Goal: Information Seeking & Learning: Compare options

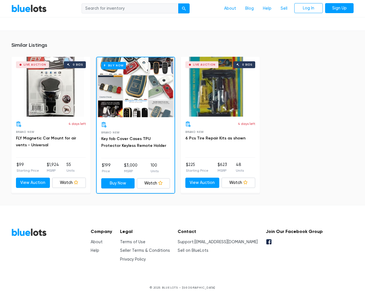
scroll to position [395, 0]
type input "the"
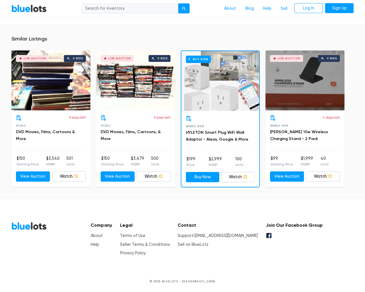
scroll to position [422, 0]
type input "the"
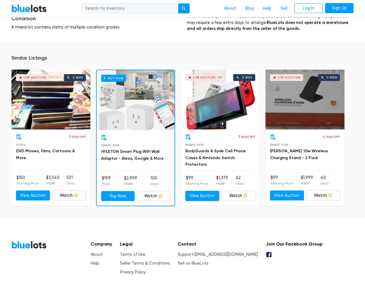
scroll to position [4335, 0]
type input "the"
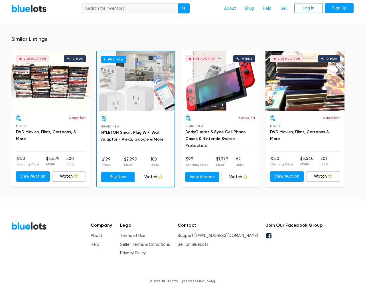
scroll to position [4588, 0]
type input "the"
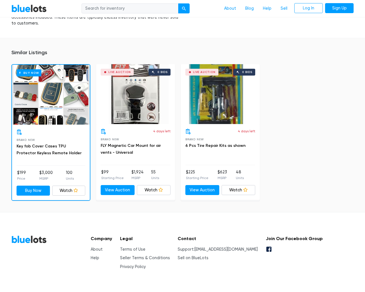
scroll to position [375, 0]
type input "the"
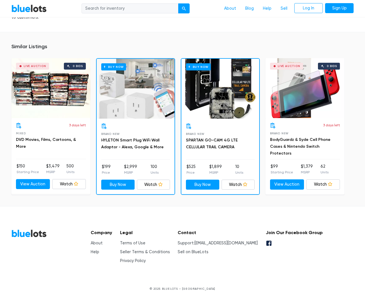
scroll to position [369, 0]
type input "the"
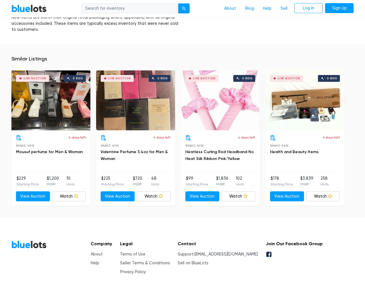
scroll to position [508, 0]
type input "the"
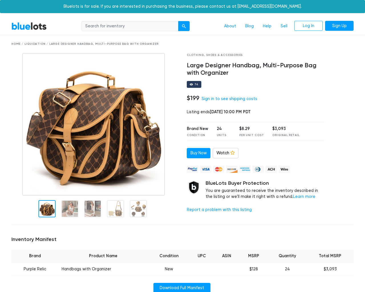
scroll to position [375, 0]
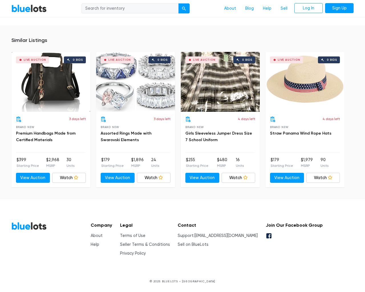
scroll to position [375, 0]
type input "the"
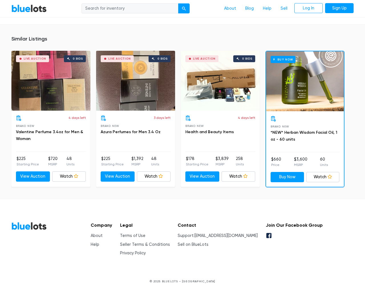
scroll to position [363, 0]
type input "the"
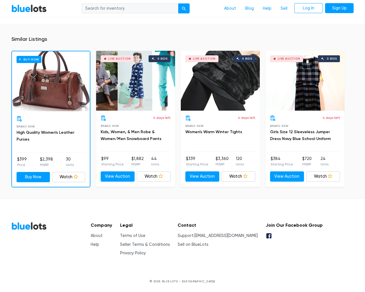
scroll to position [375, 0]
type input "the"
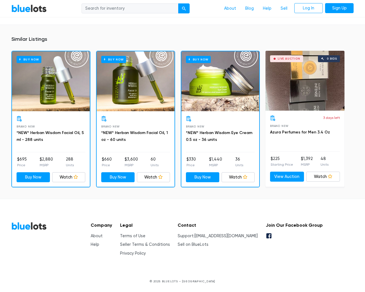
scroll to position [389, 0]
type input "the"
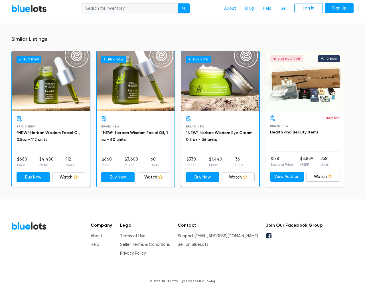
scroll to position [389, 0]
type input "the"
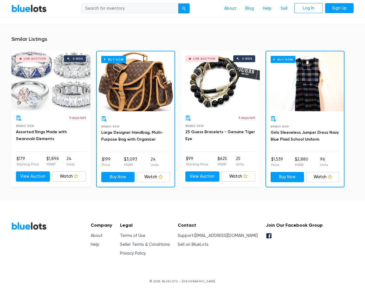
scroll to position [395, 0]
type input "the"
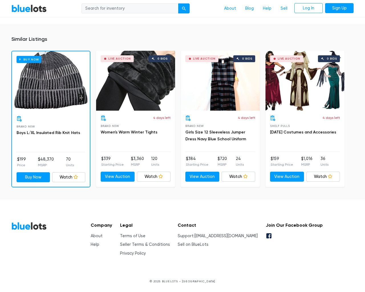
scroll to position [445, 0]
type input "the"
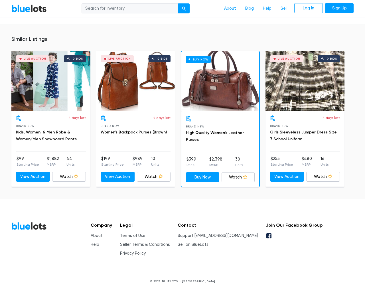
scroll to position [409, 0]
type input "the"
